Goal: Information Seeking & Learning: Learn about a topic

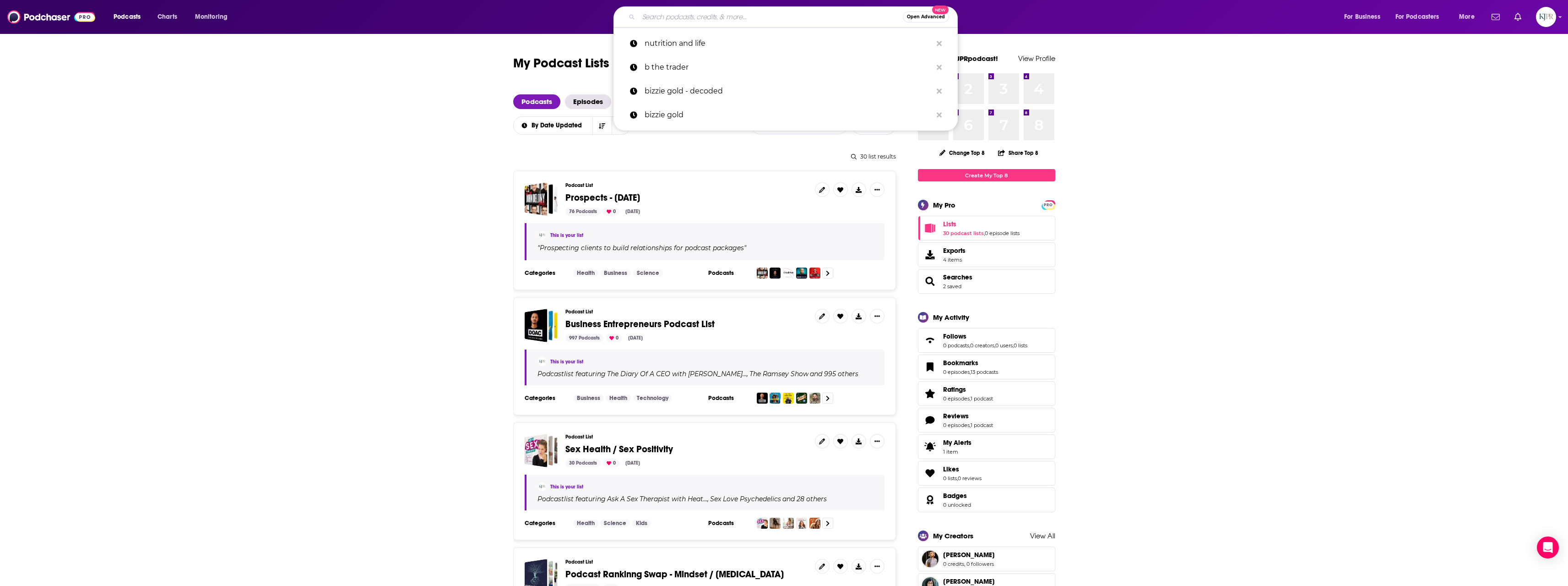
click at [662, 16] on input "Search podcasts, credits, & more..." at bounding box center [771, 17] width 264 height 15
type input "[PERSON_NAME]"
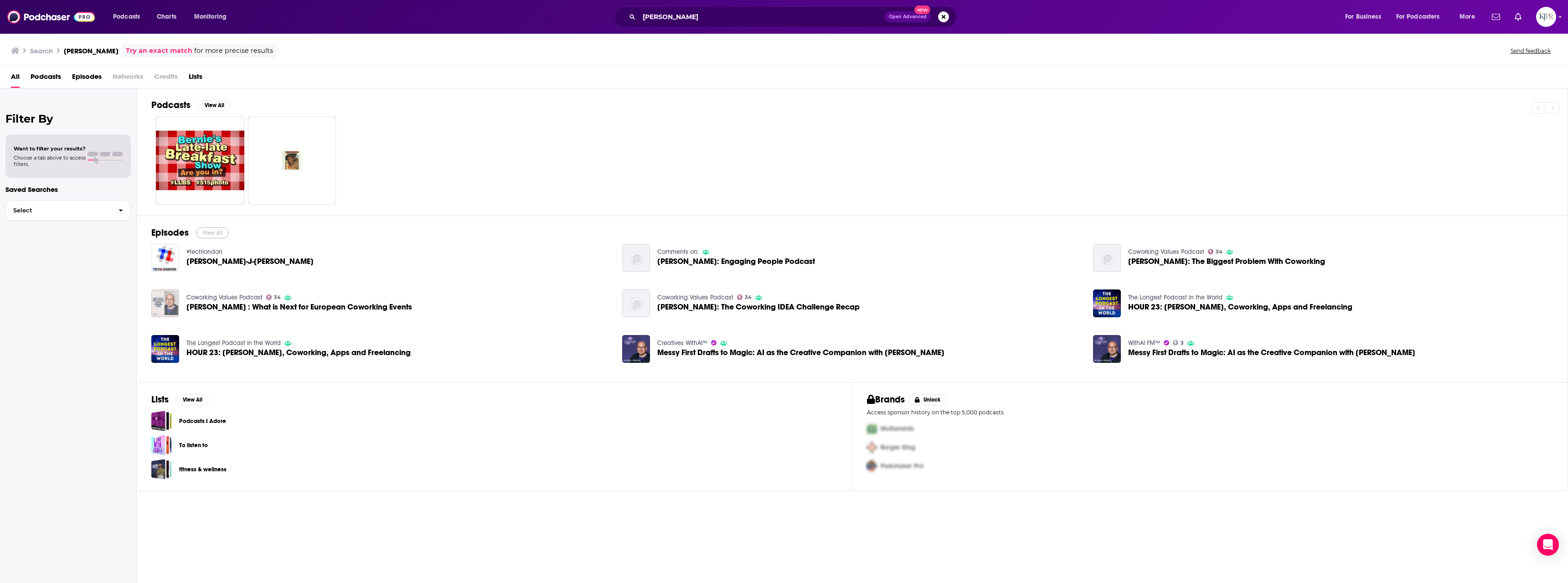
click at [212, 233] on button "View All" at bounding box center [212, 233] width 33 height 11
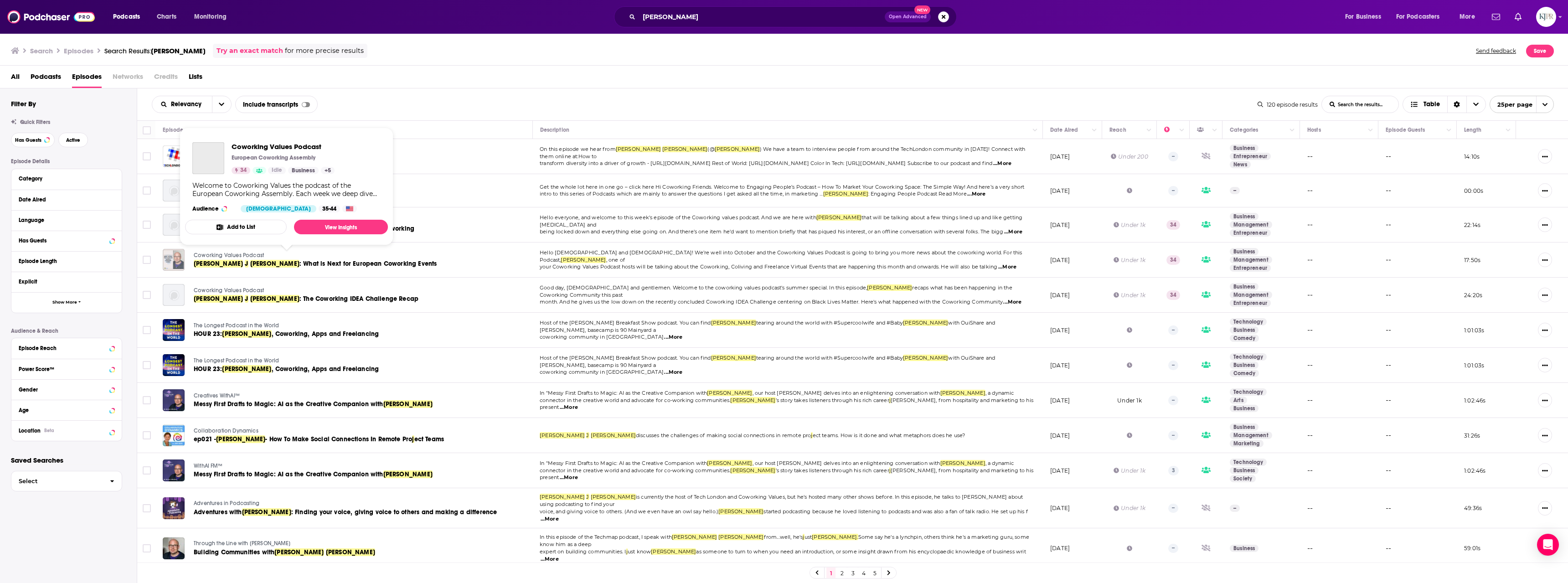
click at [246, 253] on span "Coworking Values Podcast" at bounding box center [228, 255] width 70 height 6
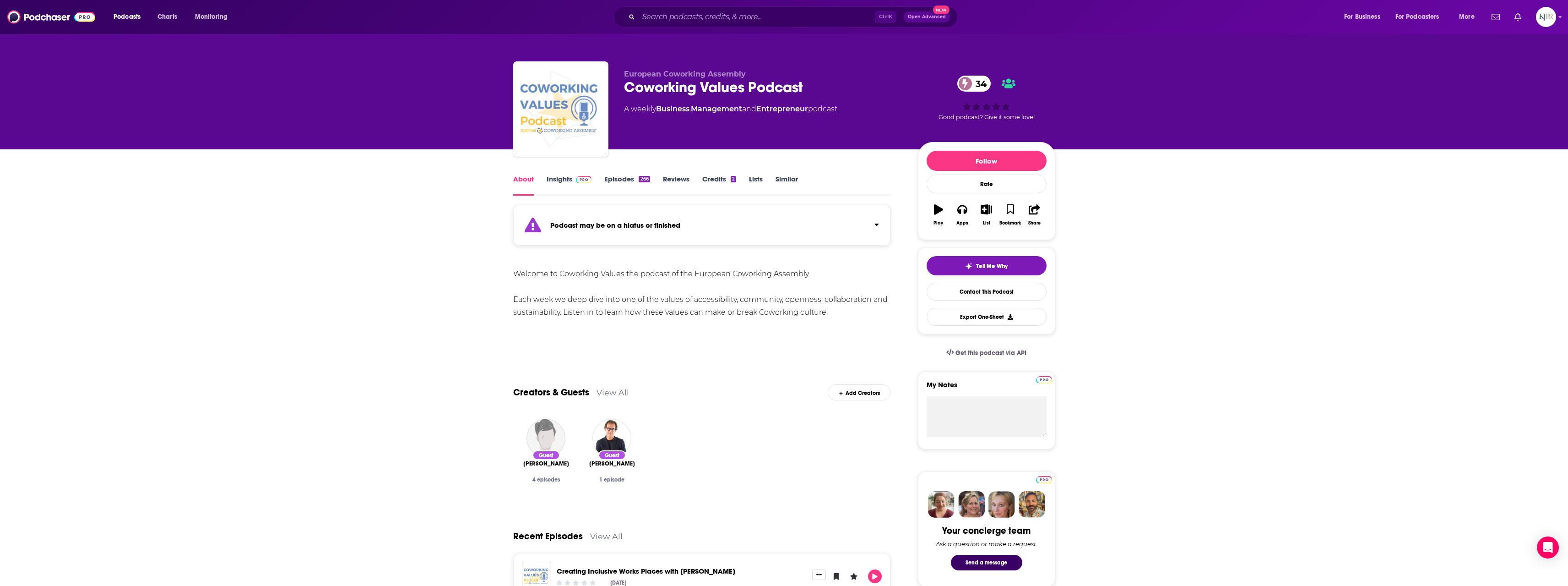
click at [710, 180] on link "Credits 2" at bounding box center [719, 185] width 34 height 21
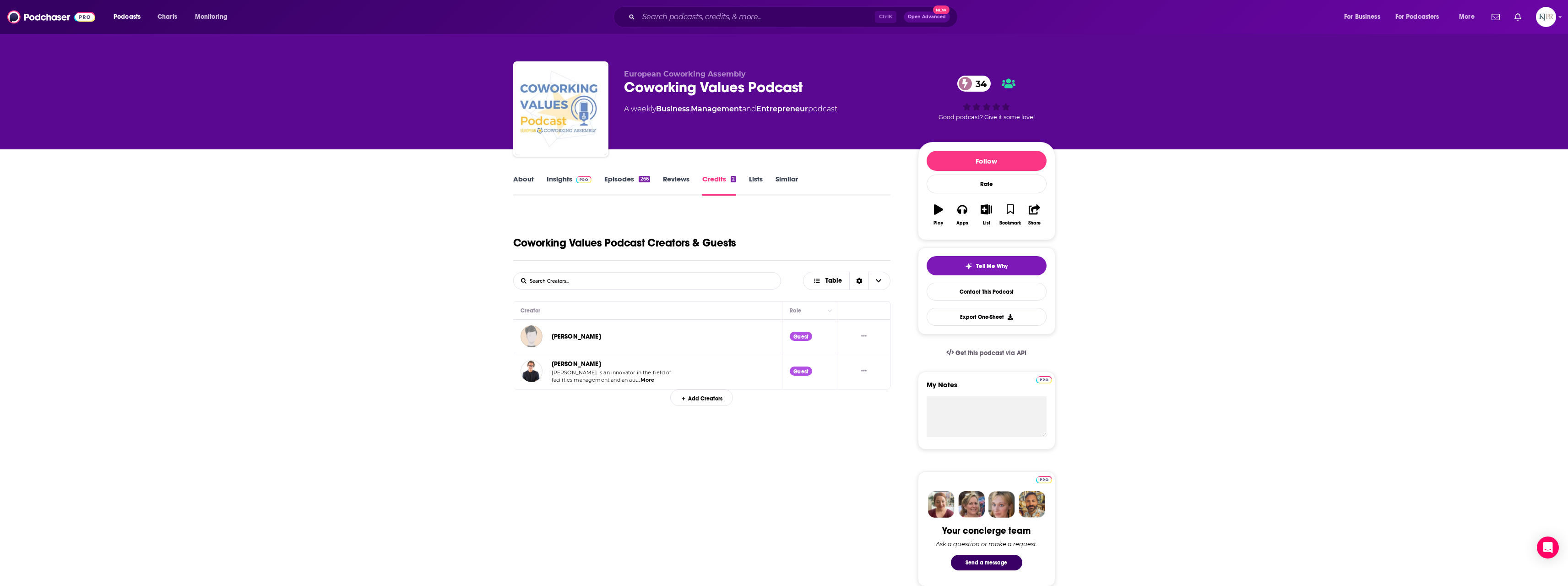
click at [758, 177] on link "Lists" at bounding box center [756, 185] width 13 height 21
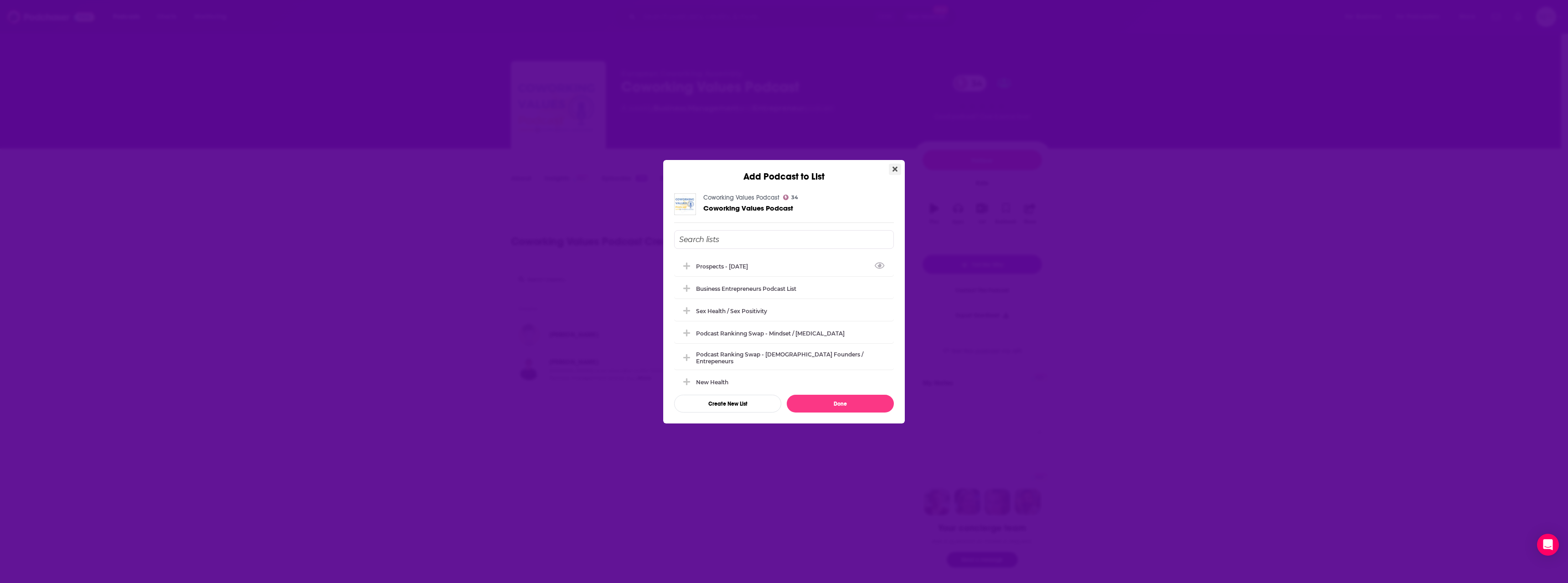
click at [892, 167] on button "Close" at bounding box center [895, 169] width 12 height 12
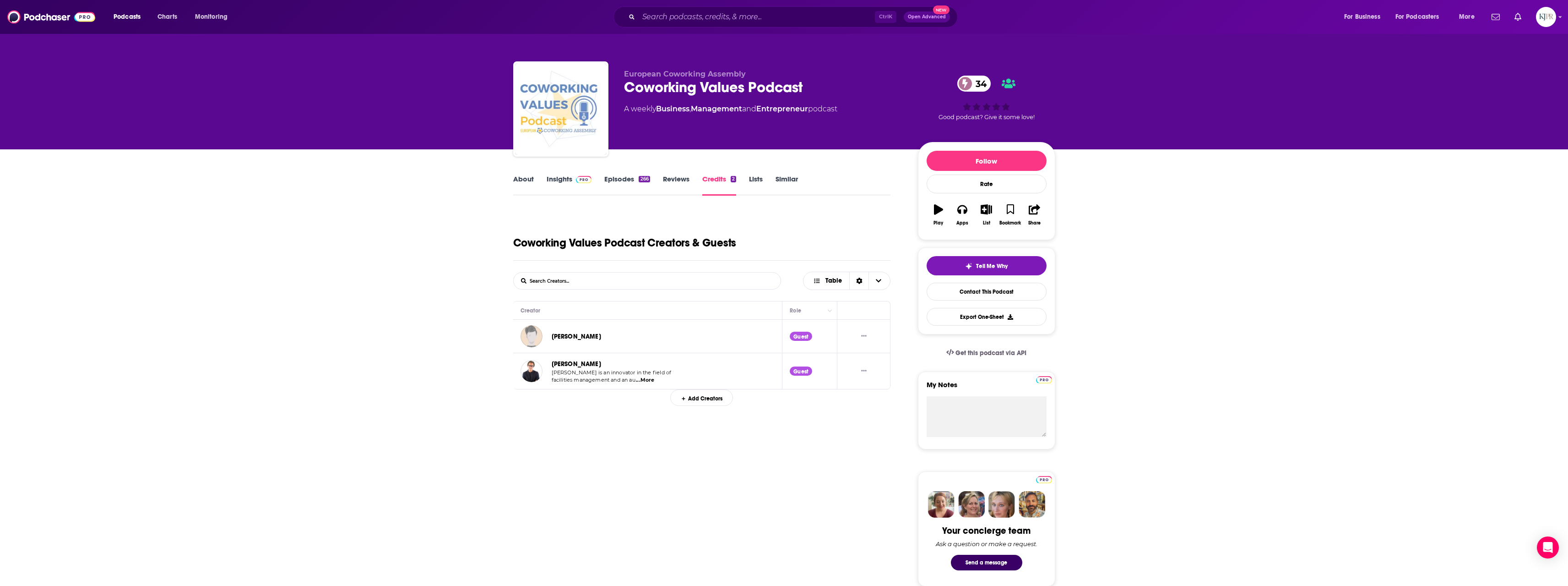
click at [782, 179] on link "Similar" at bounding box center [787, 185] width 23 height 21
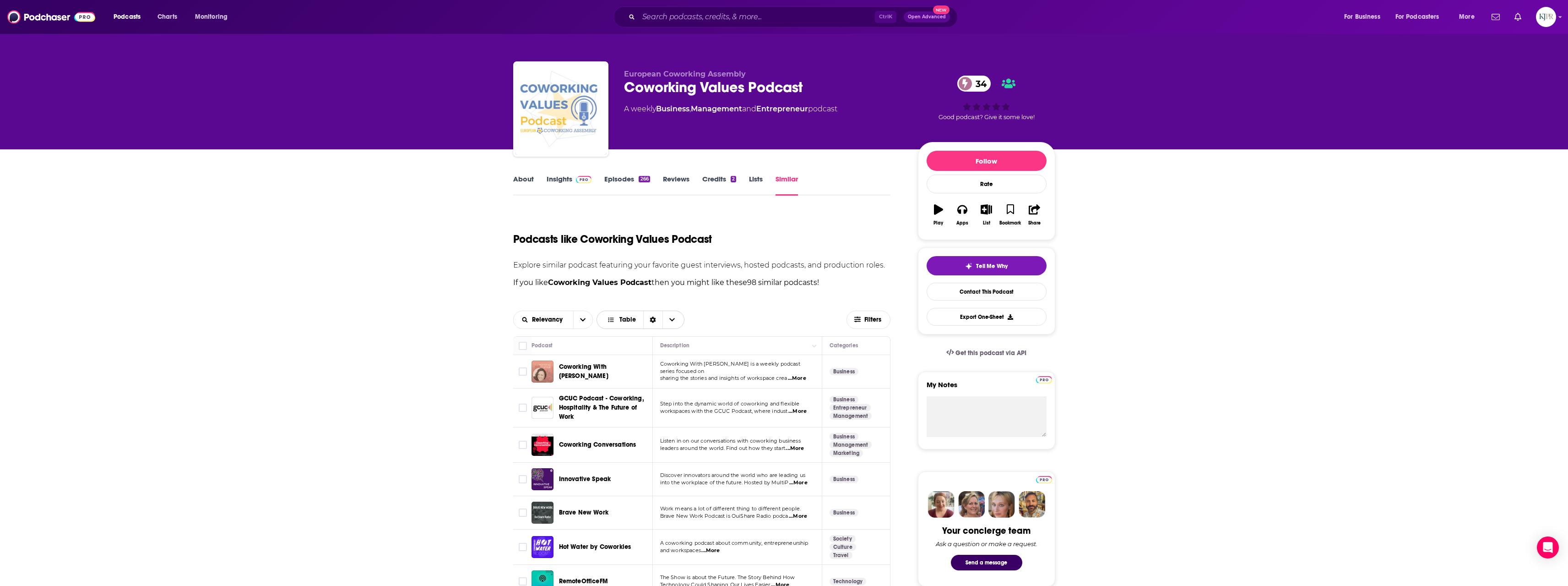
click at [620, 321] on span "Table" at bounding box center [627, 319] width 17 height 6
click at [580, 319] on icon "open menu" at bounding box center [583, 319] width 6 height 6
drag, startPoint x: 556, startPoint y: 381, endPoint x: 754, endPoint y: 265, distance: 229.5
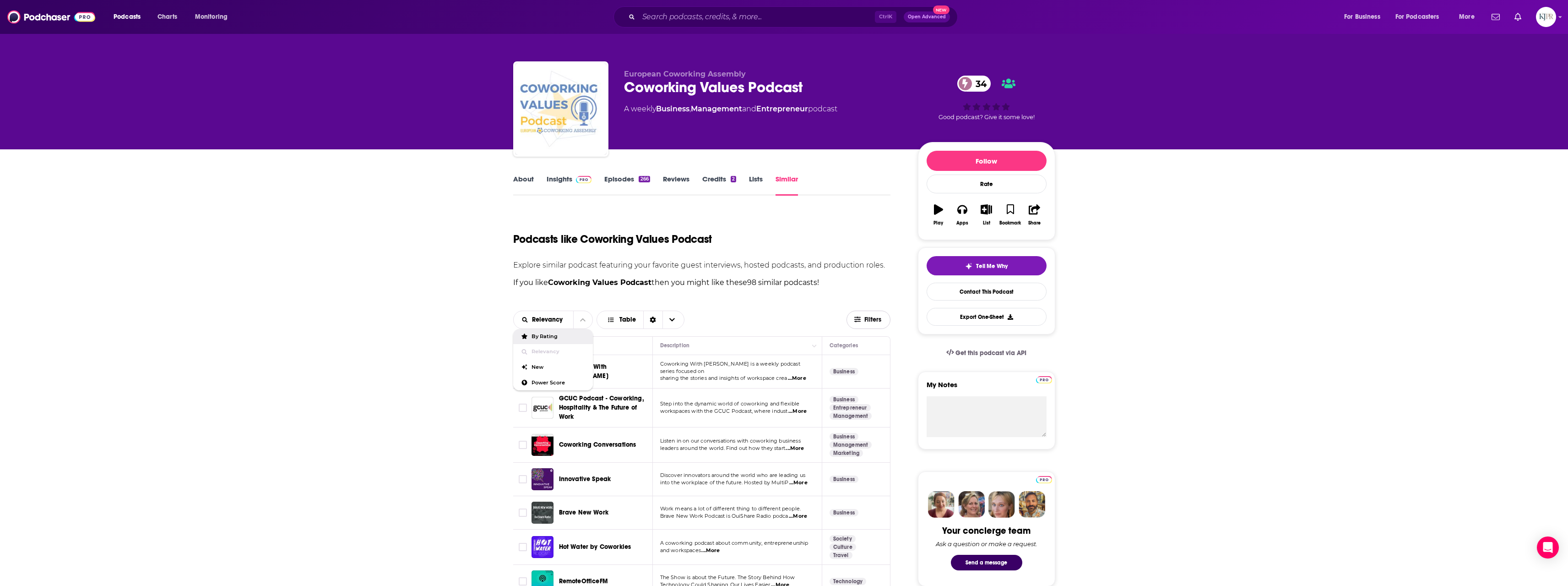
click at [873, 322] on span "Filters" at bounding box center [874, 319] width 18 height 6
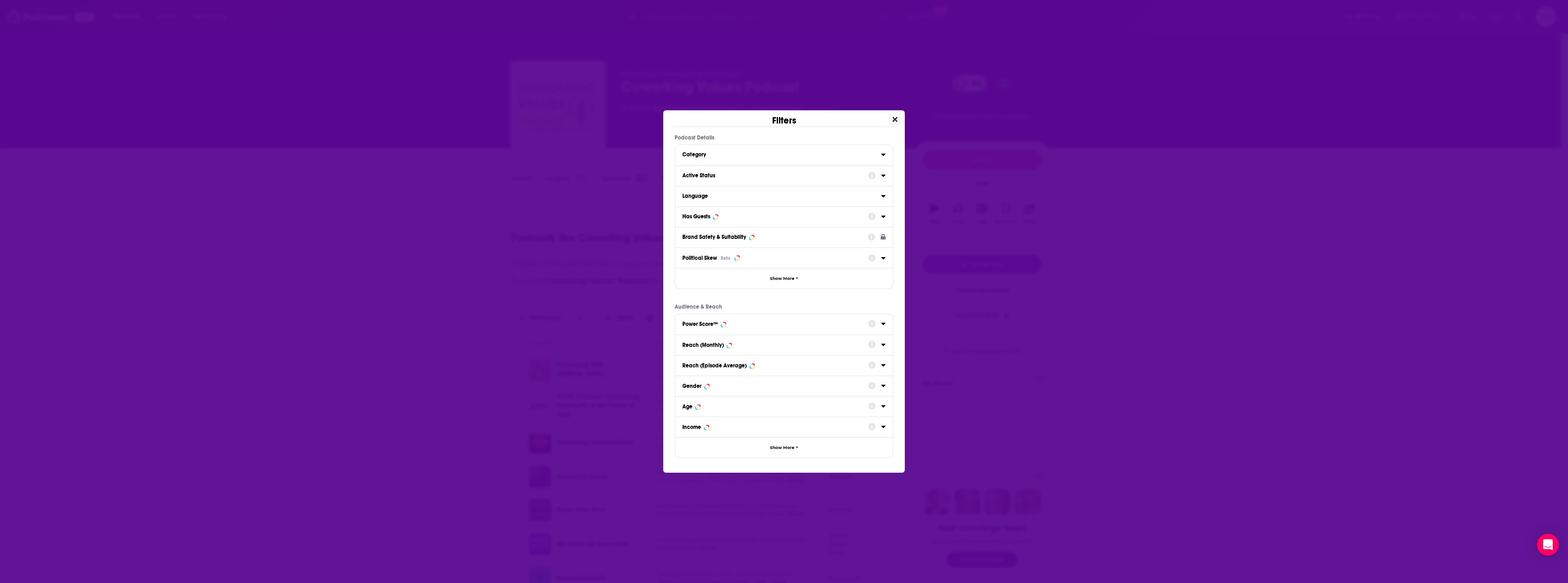
click at [895, 115] on button "Close" at bounding box center [895, 119] width 12 height 12
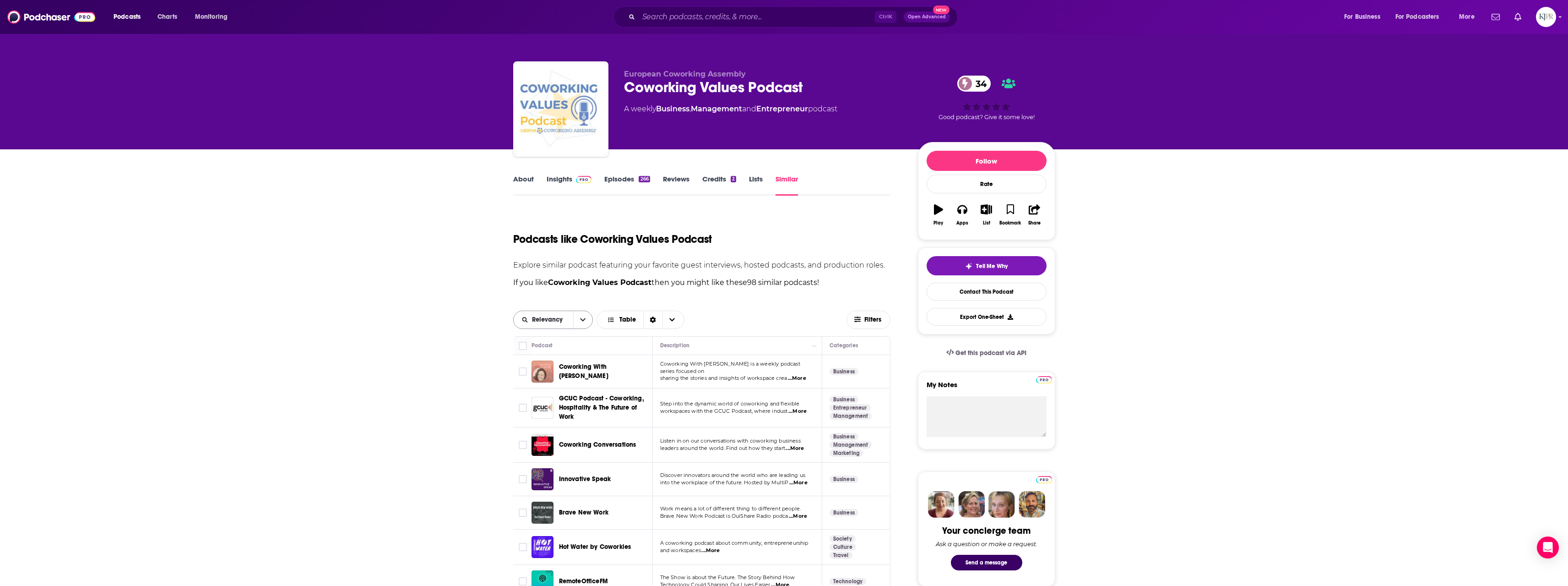
click at [579, 321] on button "open menu" at bounding box center [583, 319] width 19 height 17
click at [551, 380] on div "Power Score" at bounding box center [553, 382] width 80 height 15
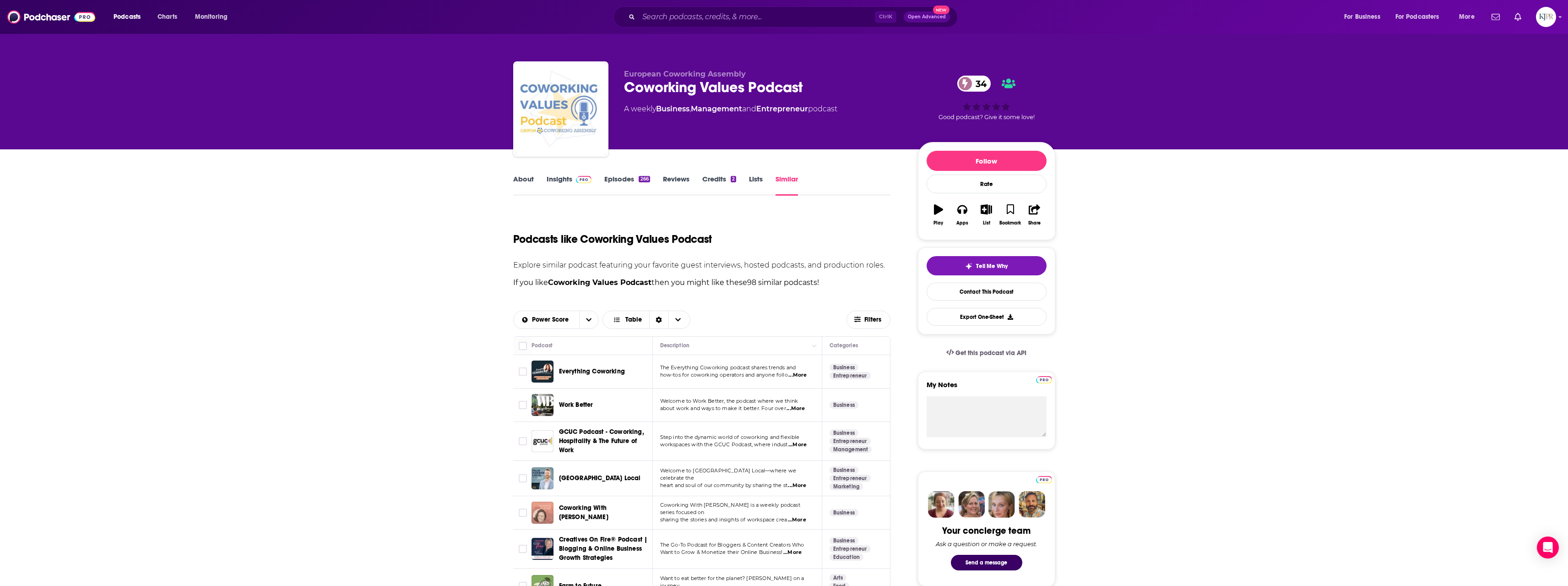
click at [668, 24] on div "Ctrl K Open Advanced New" at bounding box center [785, 17] width 344 height 21
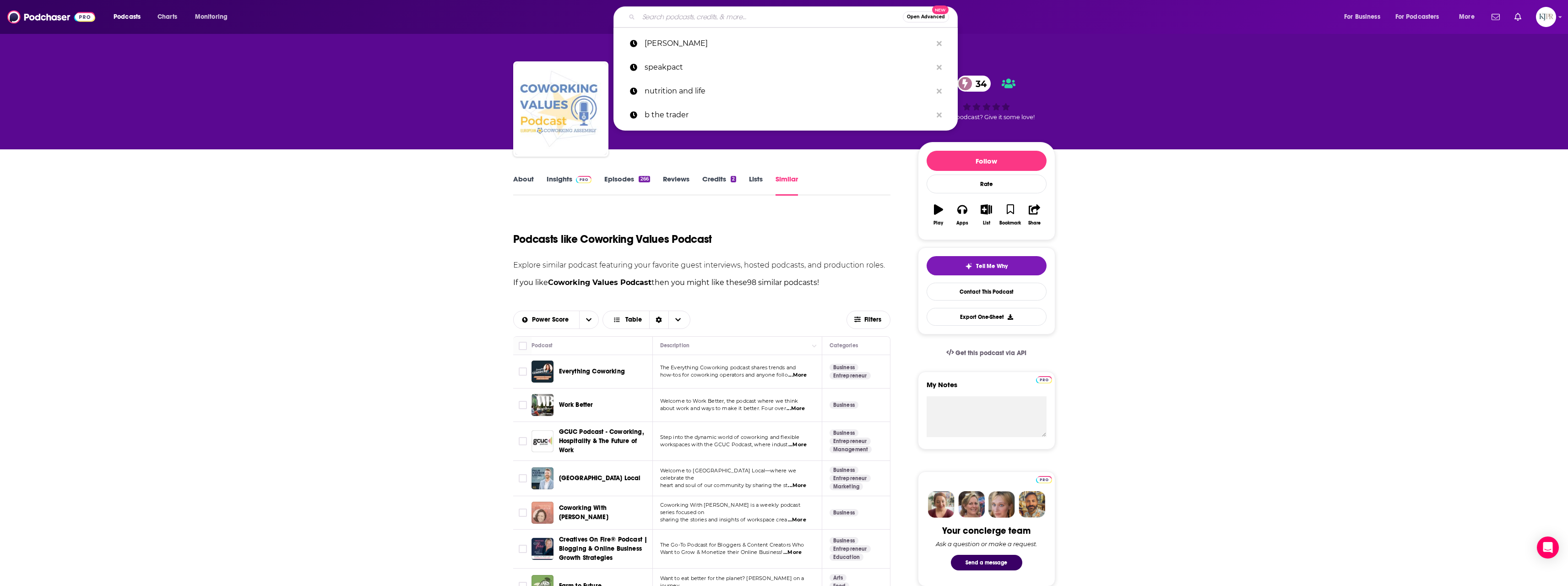
click at [670, 18] on input "Search podcasts, credits, & more..." at bounding box center [771, 17] width 264 height 15
click at [940, 44] on icon "Search podcasts, credits, & more..." at bounding box center [939, 43] width 5 height 5
click at [938, 44] on icon "Search podcasts, credits, & more..." at bounding box center [939, 43] width 5 height 5
click at [350, 117] on div "European Coworking Assembly Coworking Values Podcast 34 A weekly Business , Man…" at bounding box center [784, 75] width 1568 height 149
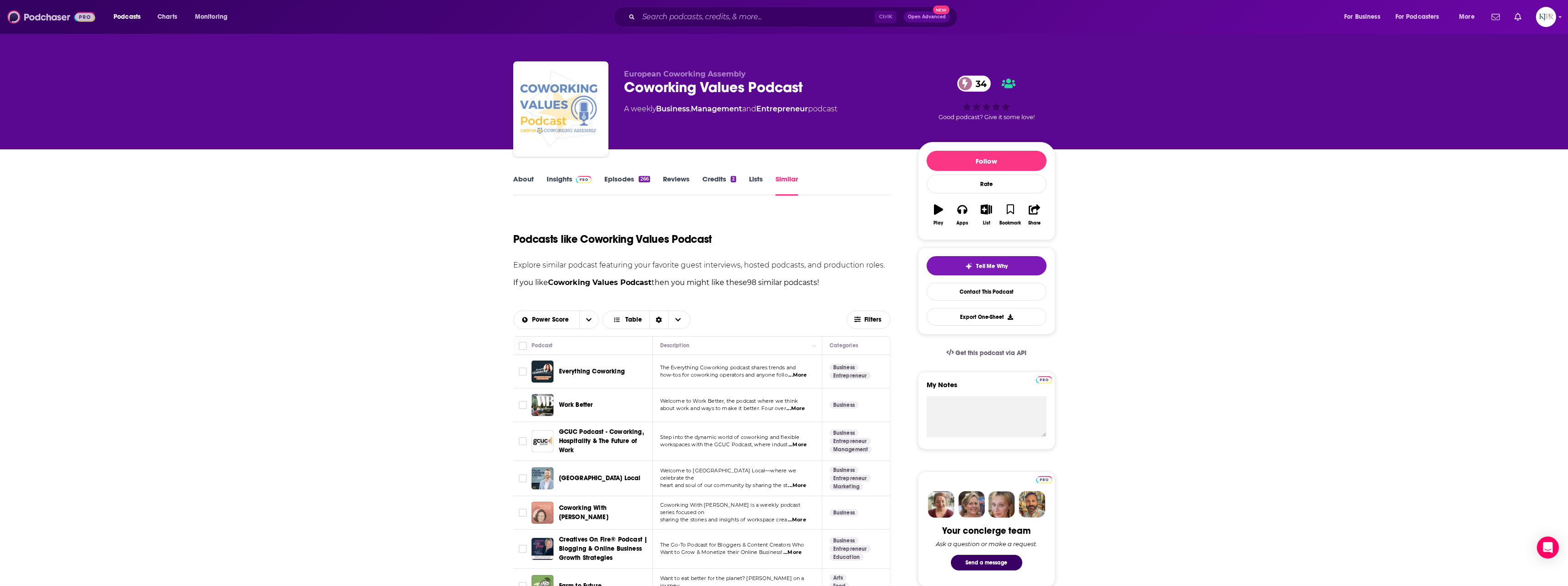
click at [38, 12] on img at bounding box center [51, 17] width 88 height 17
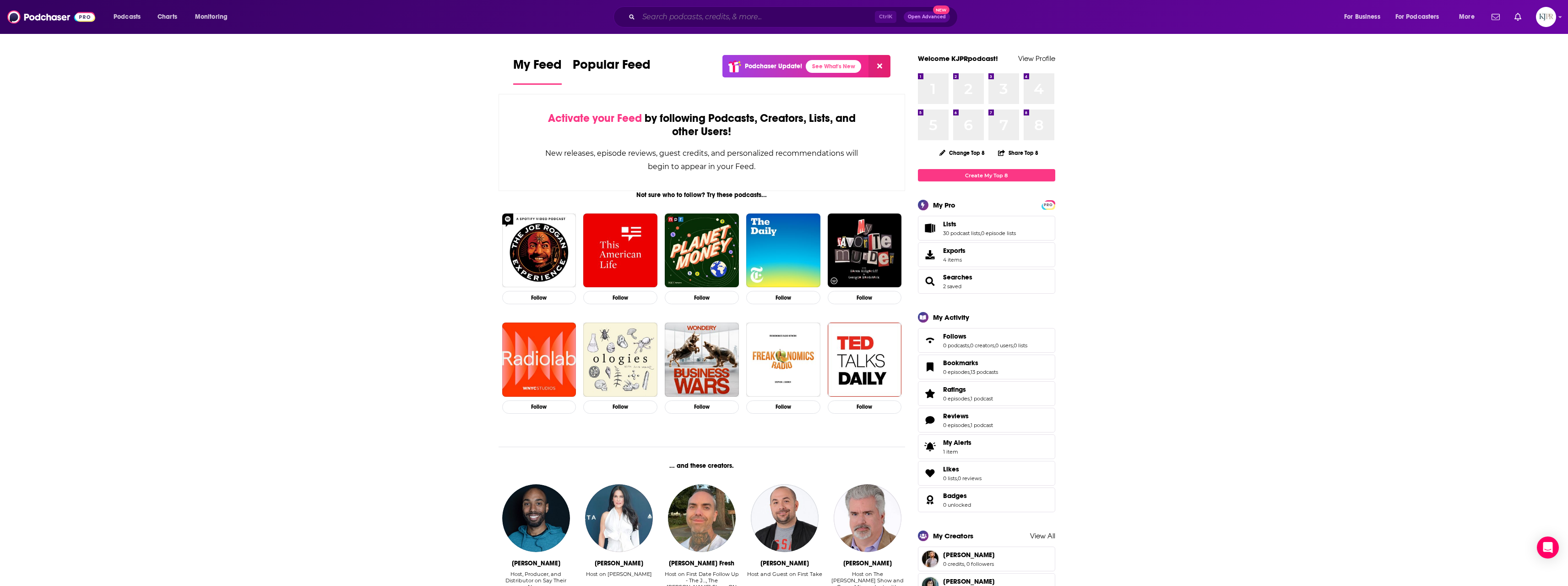
click at [778, 17] on input "Search podcasts, credits, & more..." at bounding box center [757, 17] width 236 height 15
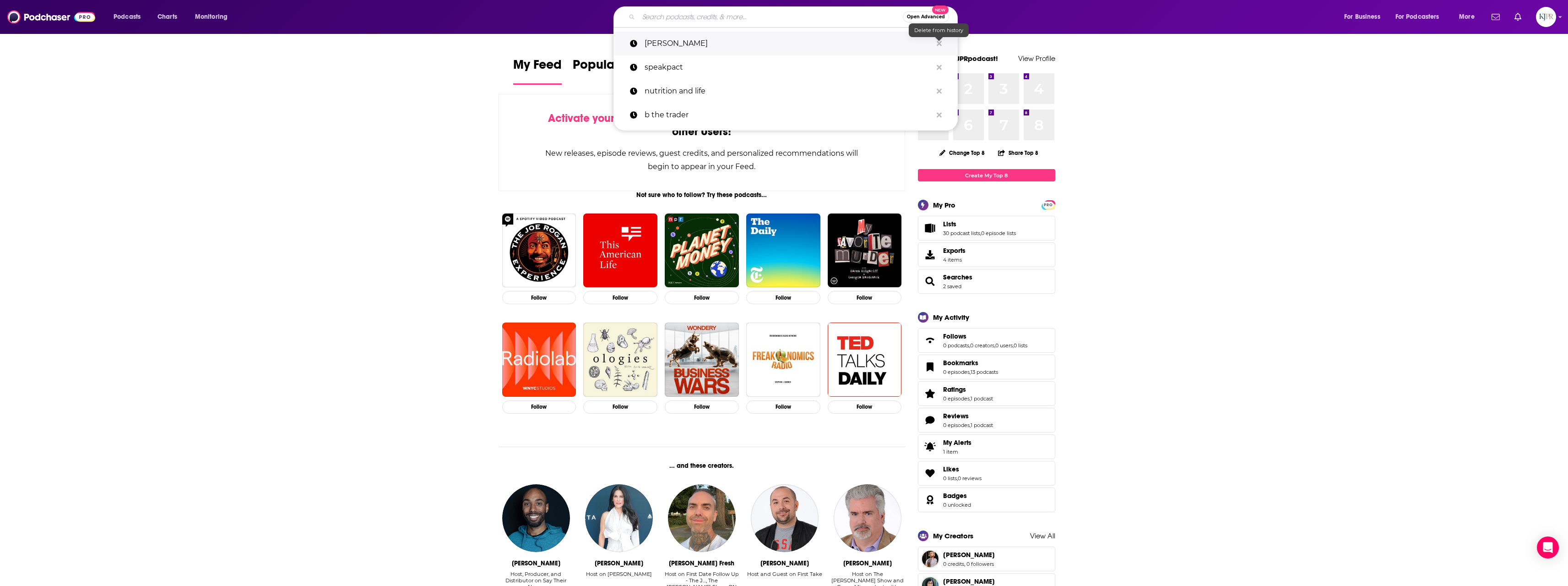
click at [941, 43] on icon "Search podcasts, credits, & more..." at bounding box center [939, 43] width 5 height 7
click at [939, 43] on icon "Search podcasts, credits, & more..." at bounding box center [939, 43] width 5 height 5
click at [920, 15] on span "Open Advanced" at bounding box center [926, 17] width 38 height 4
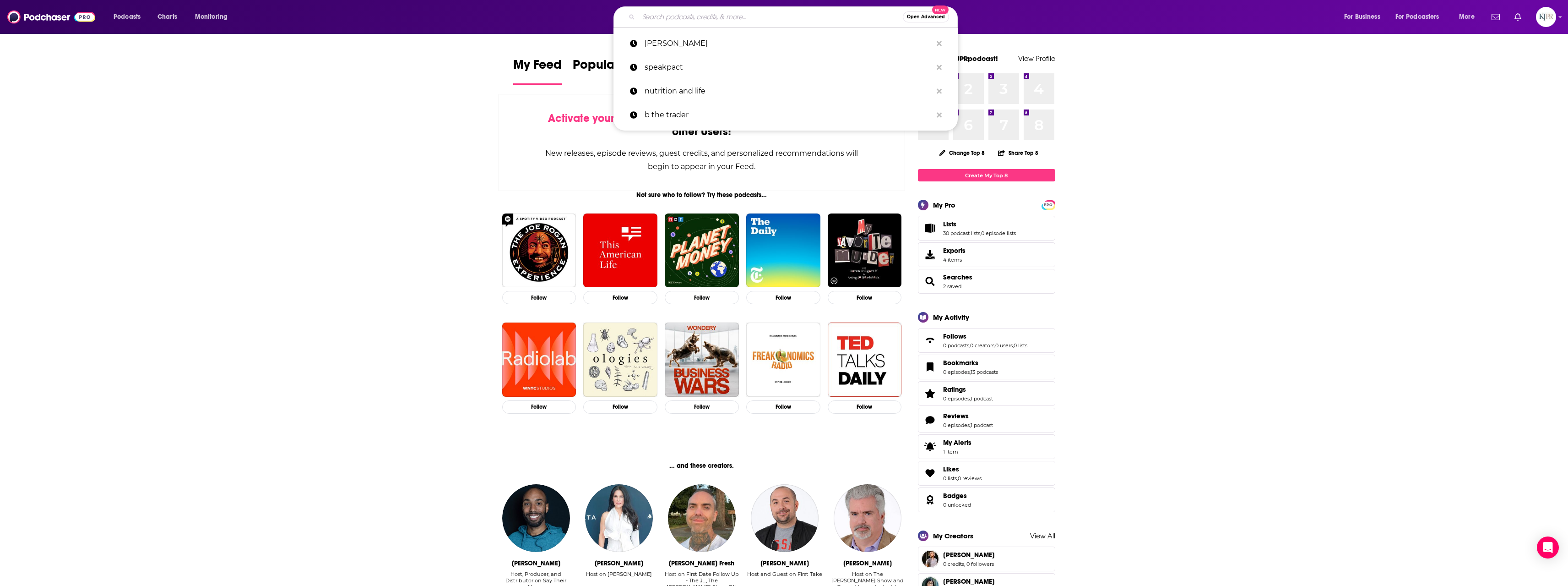
click at [1551, 17] on img "Logged in as KJPRpodcast" at bounding box center [1545, 17] width 20 height 20
click at [1495, 172] on span "Log Out" at bounding box center [1488, 171] width 23 height 7
